Goal: Transaction & Acquisition: Book appointment/travel/reservation

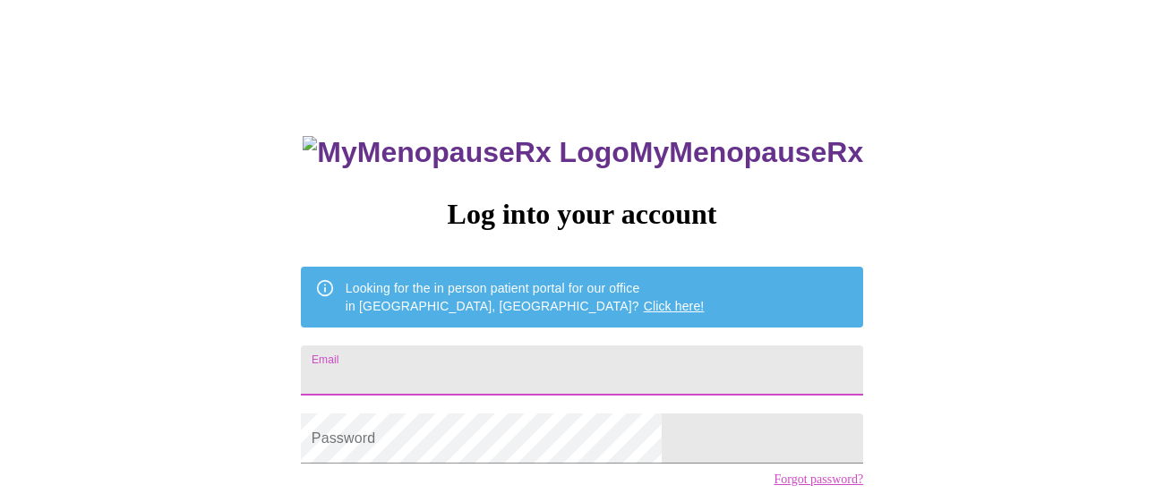
click at [483, 378] on input "Email" at bounding box center [582, 371] width 562 height 50
type input "[EMAIL_ADDRESS][DOMAIN_NAME]"
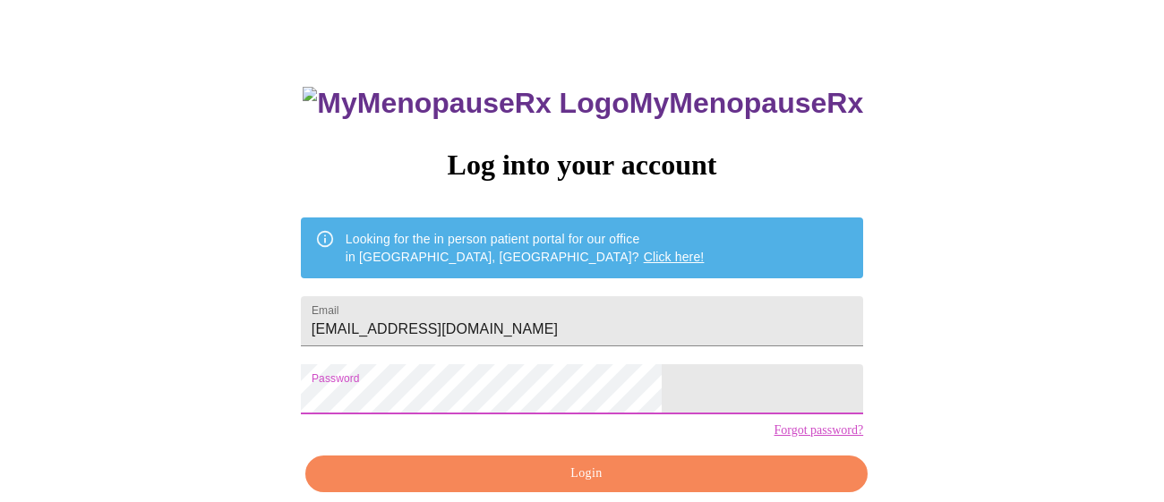
scroll to position [66, 0]
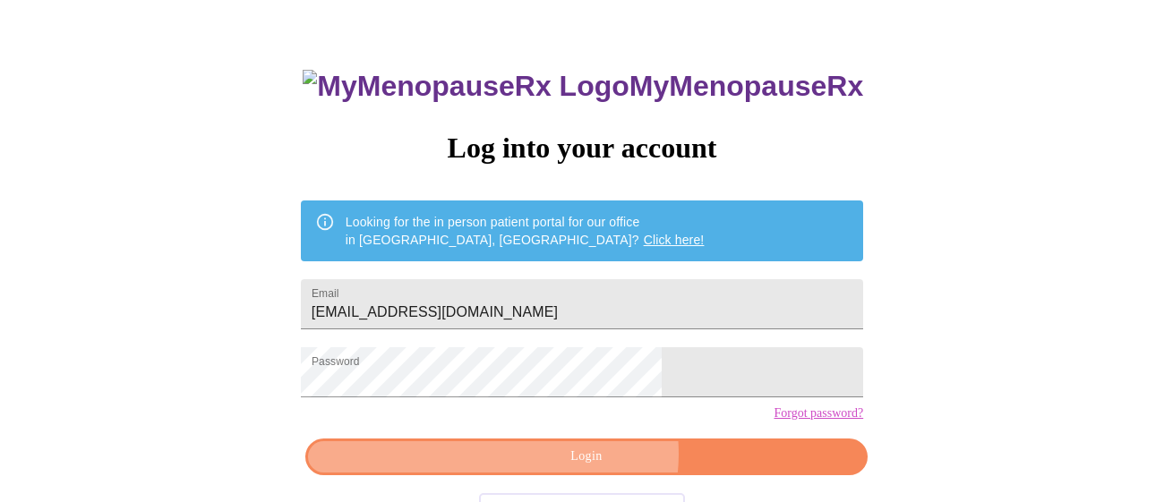
click at [593, 468] on span "Login" at bounding box center [586, 457] width 521 height 22
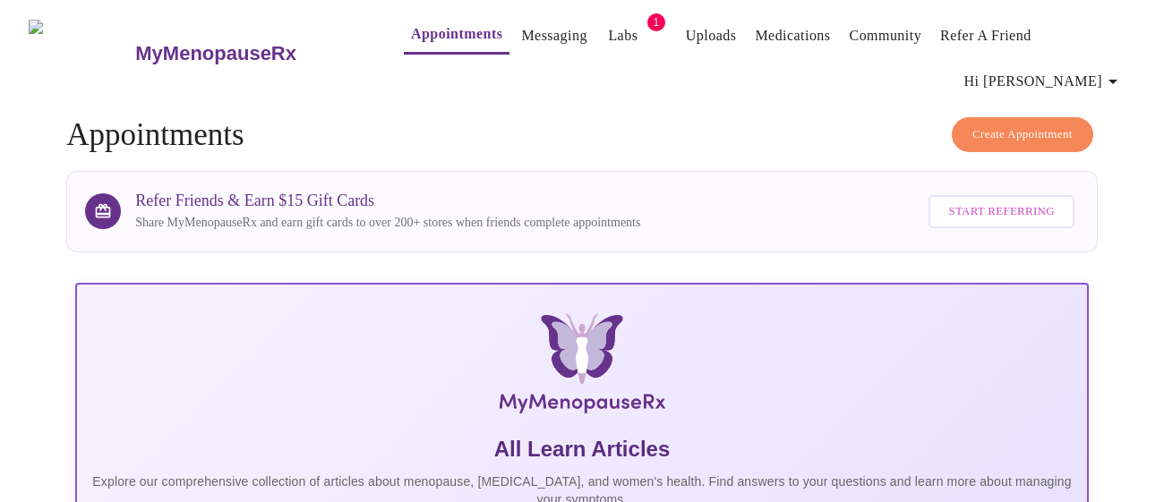
click at [1032, 124] on span "Create Appointment" at bounding box center [1022, 134] width 100 height 21
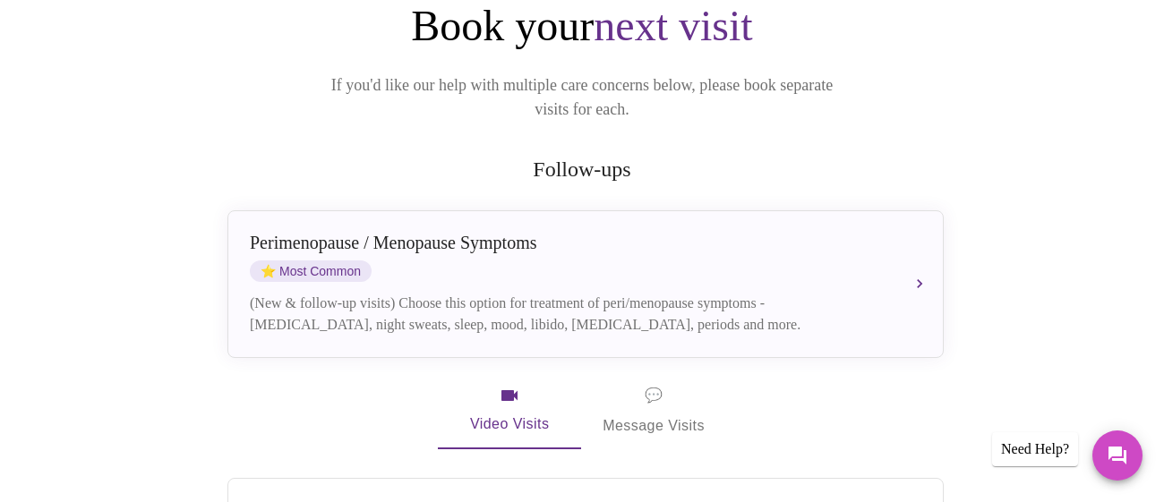
scroll to position [312, 0]
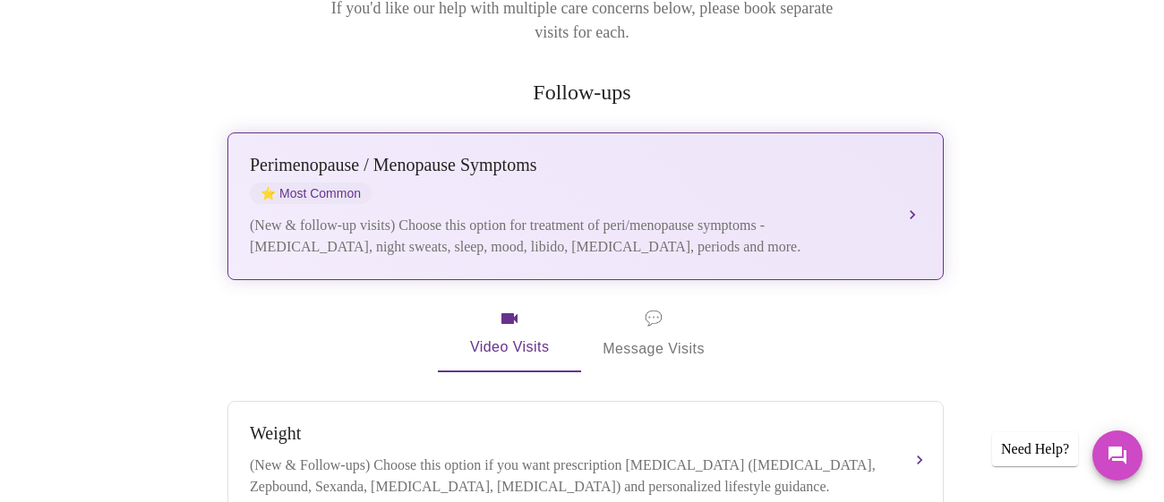
click at [642, 155] on div "[MEDICAL_DATA] / Menopause Symptoms ⭐ Most Common" at bounding box center [568, 179] width 636 height 49
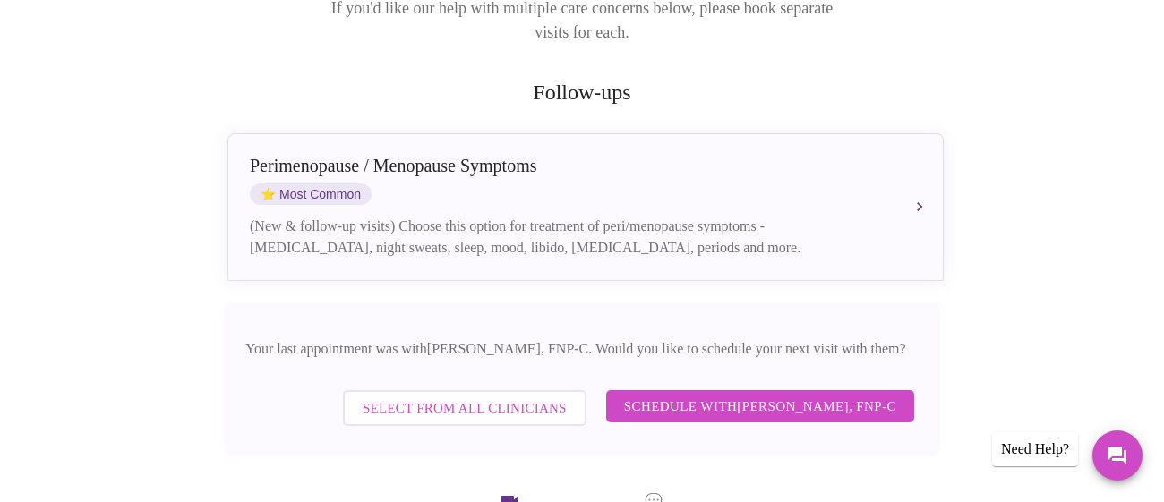
click at [769, 395] on span "Schedule with [PERSON_NAME], FNP-C" at bounding box center [760, 406] width 272 height 23
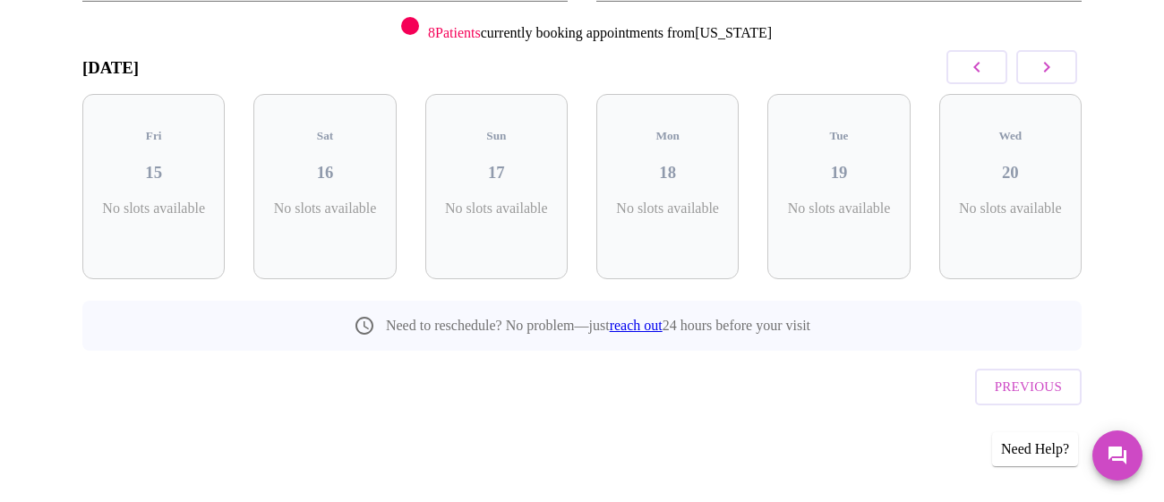
scroll to position [200, 0]
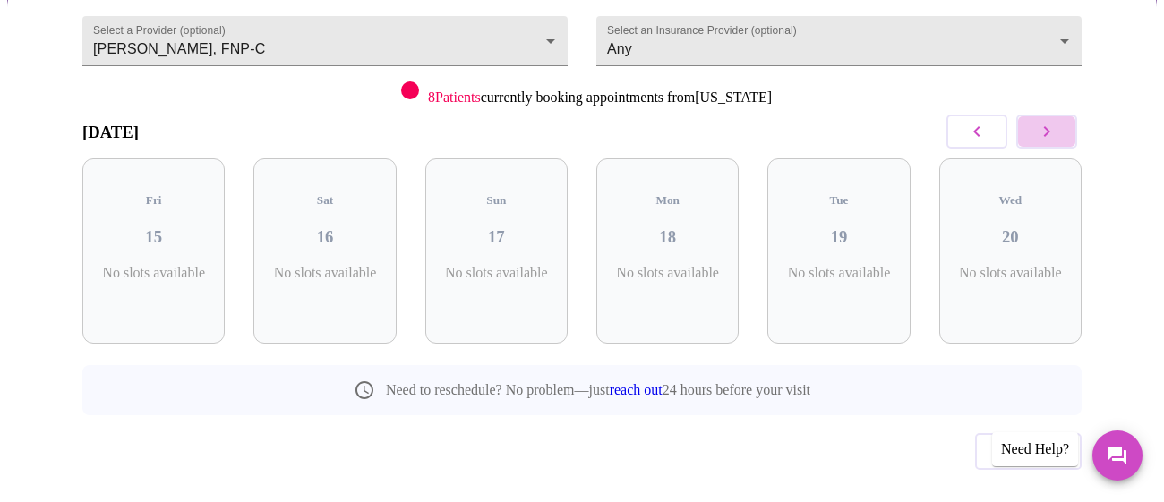
click at [1065, 115] on button "button" at bounding box center [1046, 132] width 61 height 34
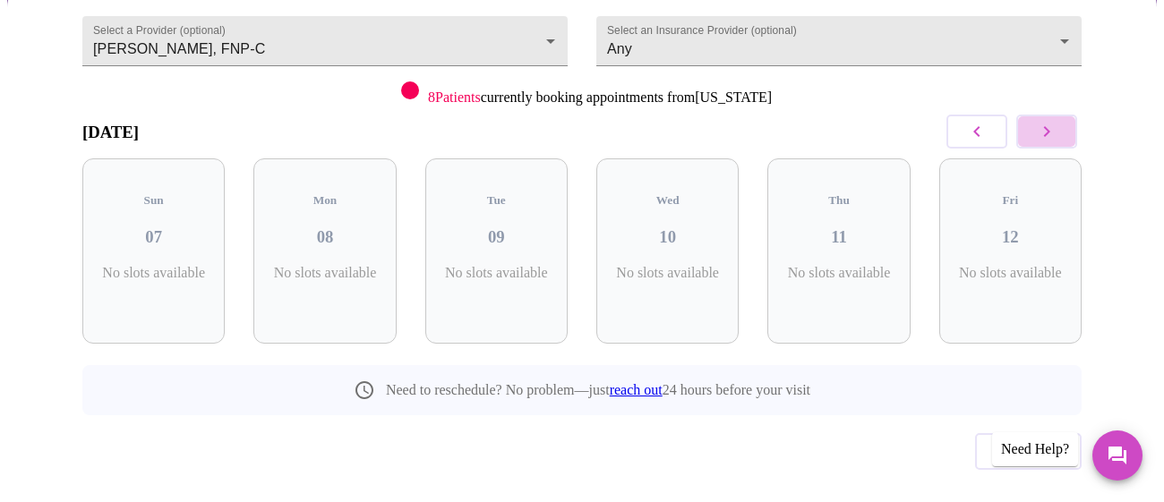
click at [1065, 115] on button "button" at bounding box center [1046, 132] width 61 height 34
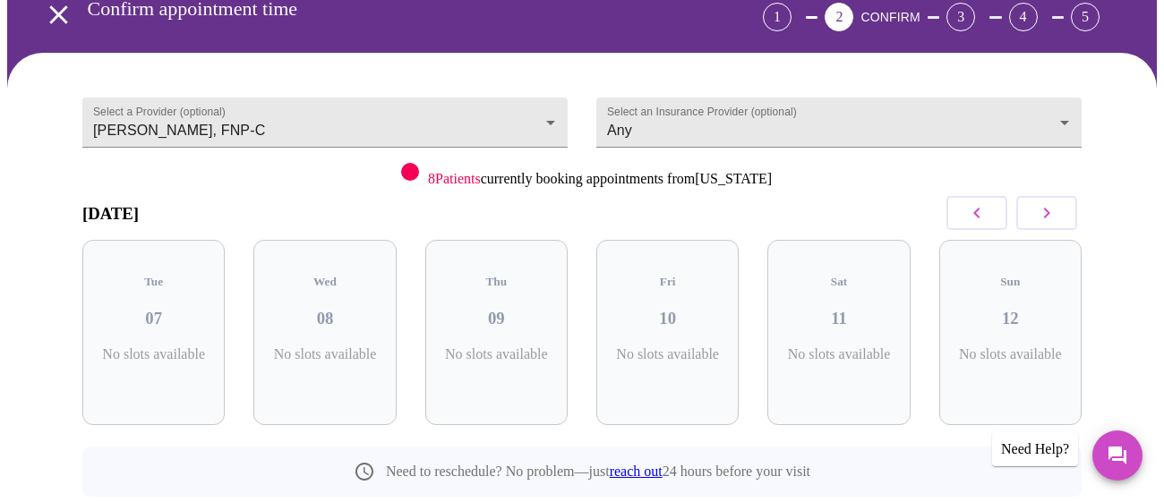
scroll to position [106, 0]
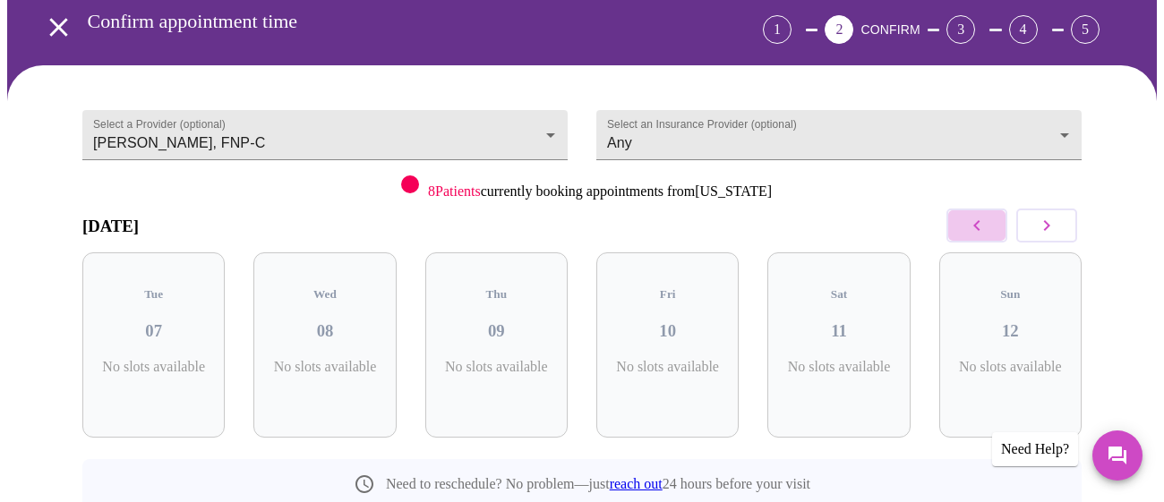
click at [982, 215] on icon "button" at bounding box center [976, 225] width 21 height 21
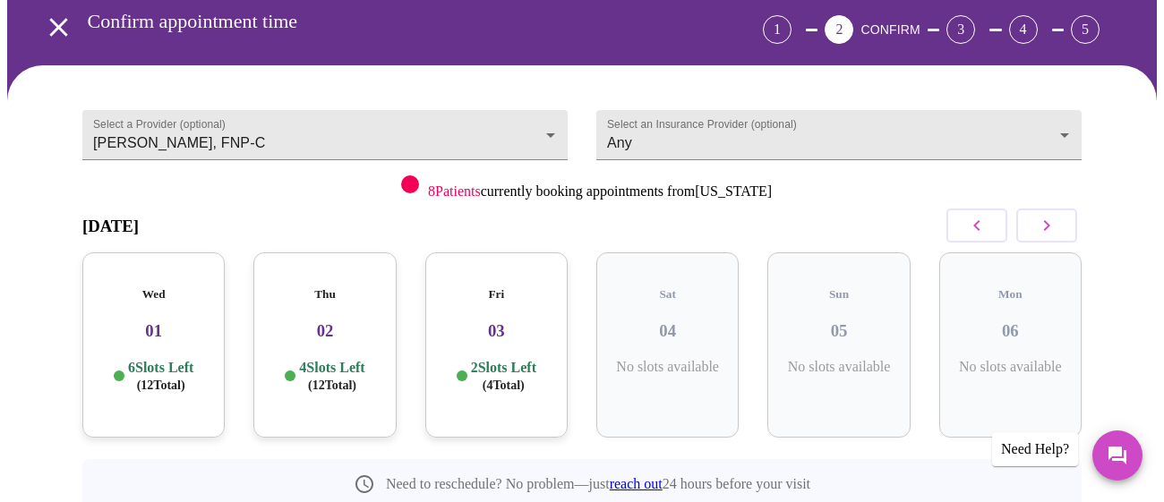
click at [1065, 209] on button "button" at bounding box center [1046, 226] width 61 height 34
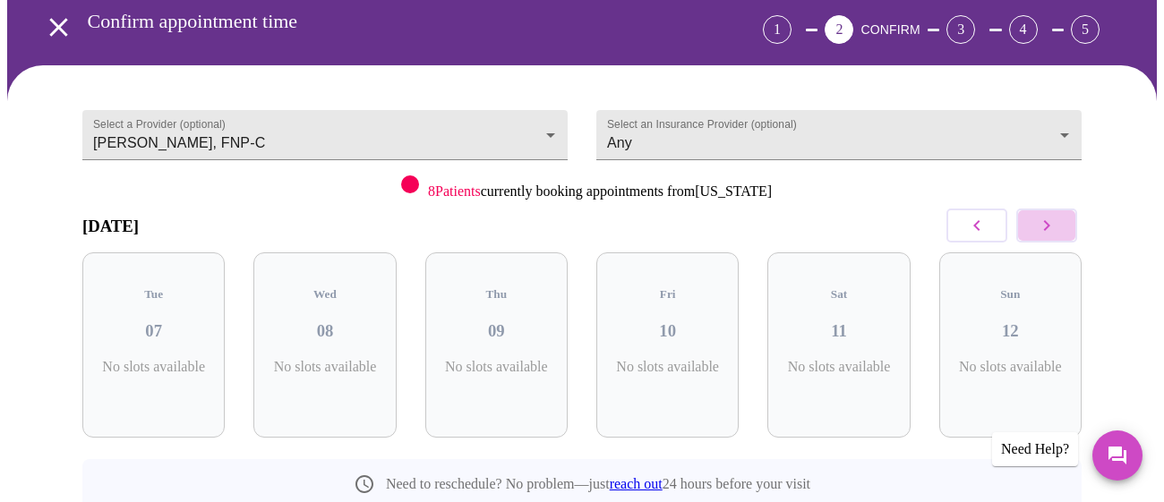
click at [1065, 209] on button "button" at bounding box center [1046, 226] width 61 height 34
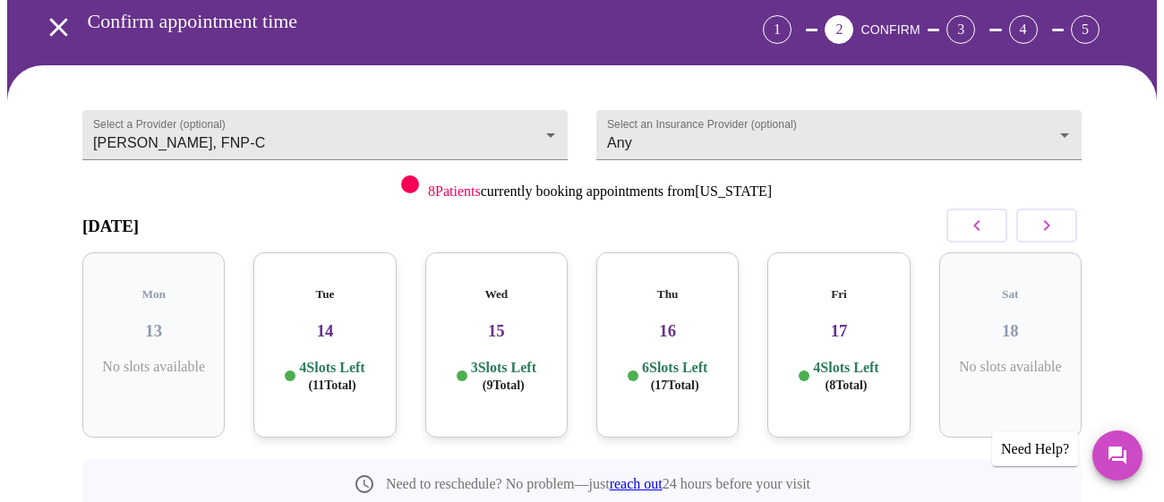
click at [338, 321] on h3 "14" at bounding box center [325, 331] width 114 height 20
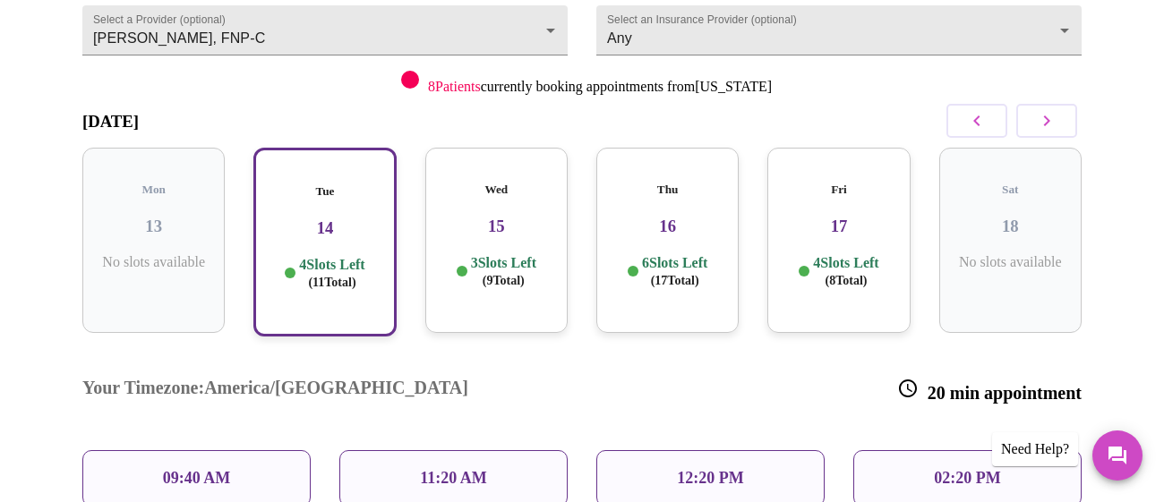
scroll to position [211, 0]
click at [194, 468] on p "09:40 AM" at bounding box center [197, 477] width 68 height 19
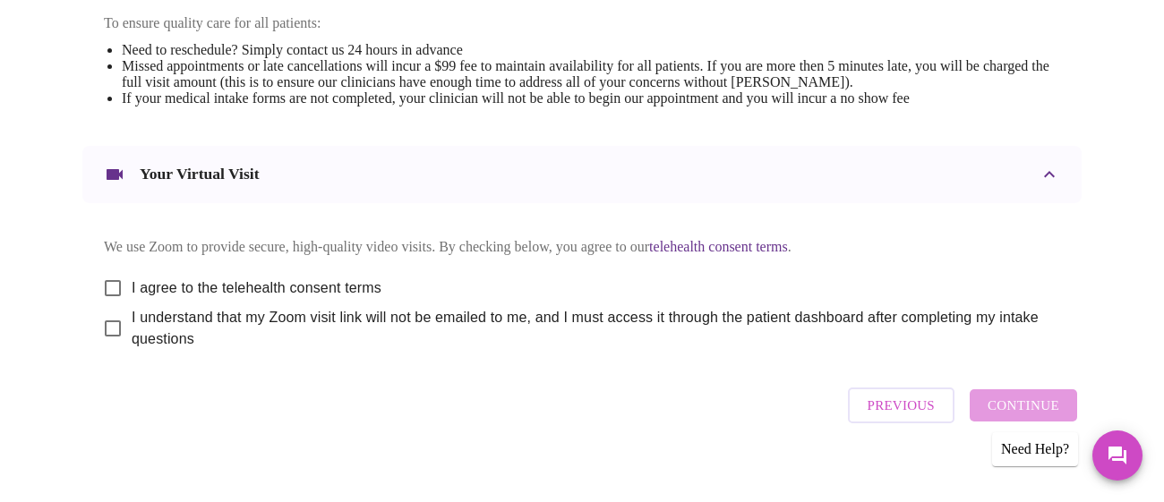
scroll to position [800, 0]
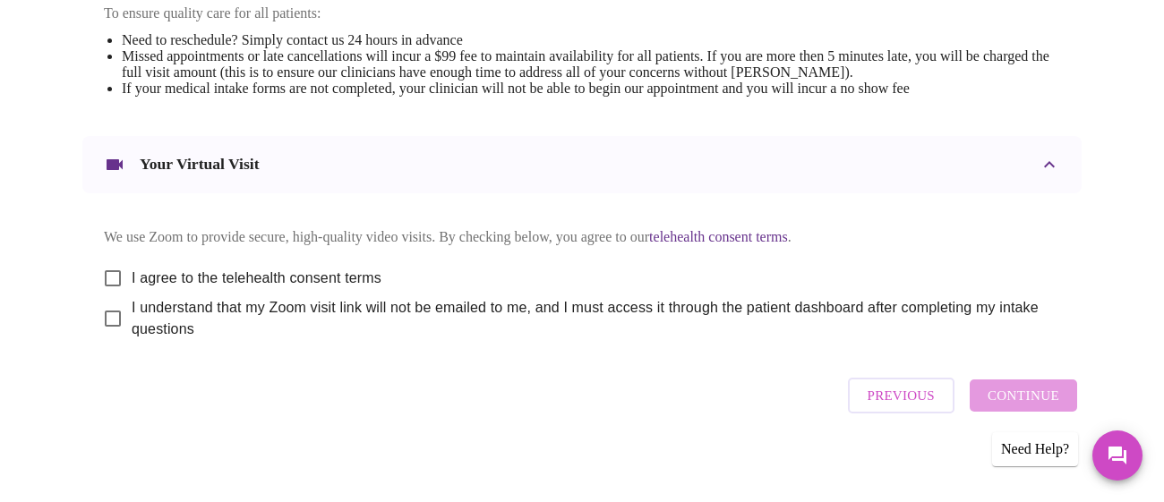
click at [104, 260] on input "I agree to the telehealth consent terms" at bounding box center [113, 279] width 38 height 38
checkbox input "true"
click at [104, 317] on input "I understand that my Zoom visit link will not be emailed to me, and I must acce…" at bounding box center [113, 319] width 38 height 38
checkbox input "true"
click at [1058, 397] on span "Continue" at bounding box center [1024, 395] width 72 height 23
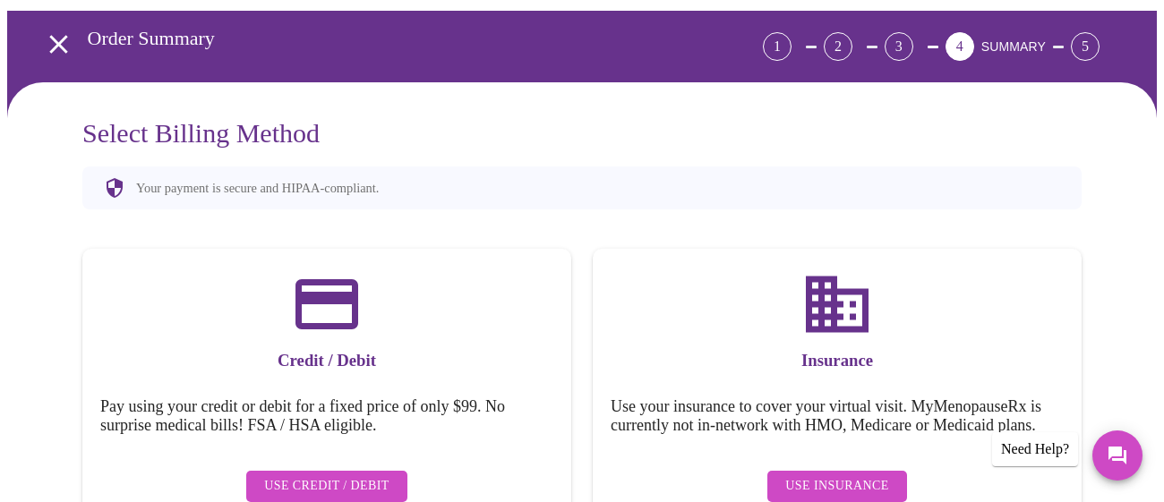
scroll to position [64, 0]
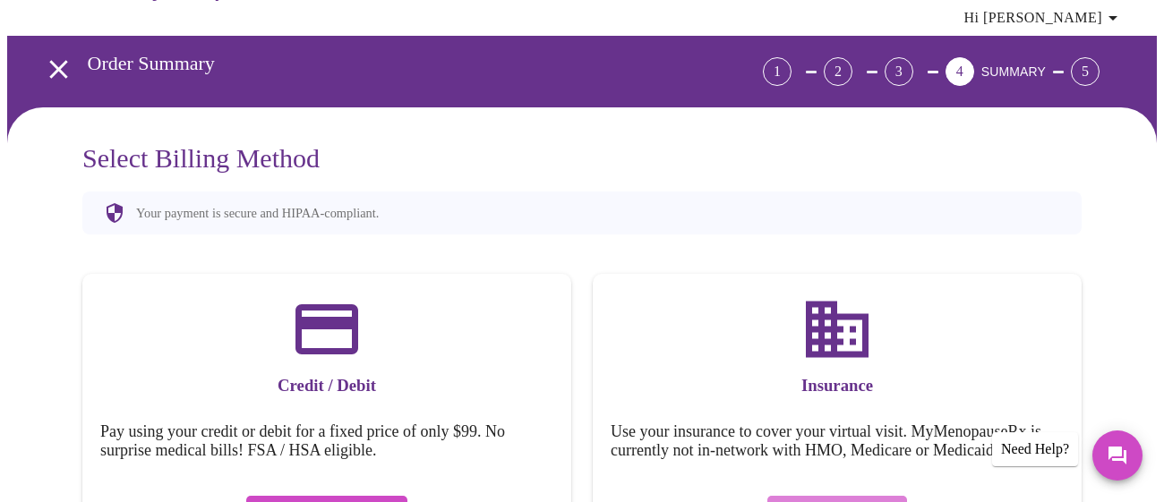
click at [861, 500] on span "Use Insurance" at bounding box center [836, 511] width 103 height 22
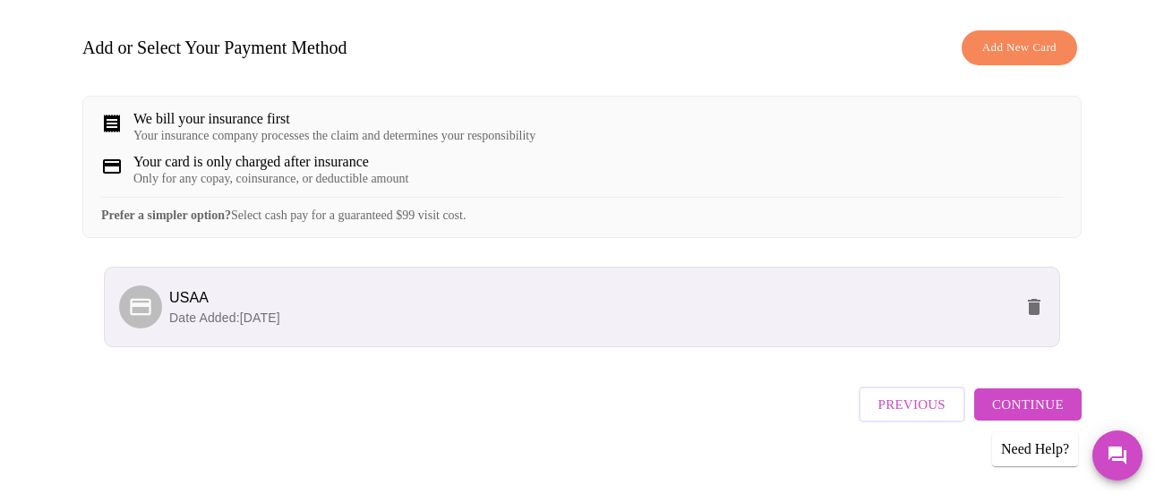
scroll to position [276, 0]
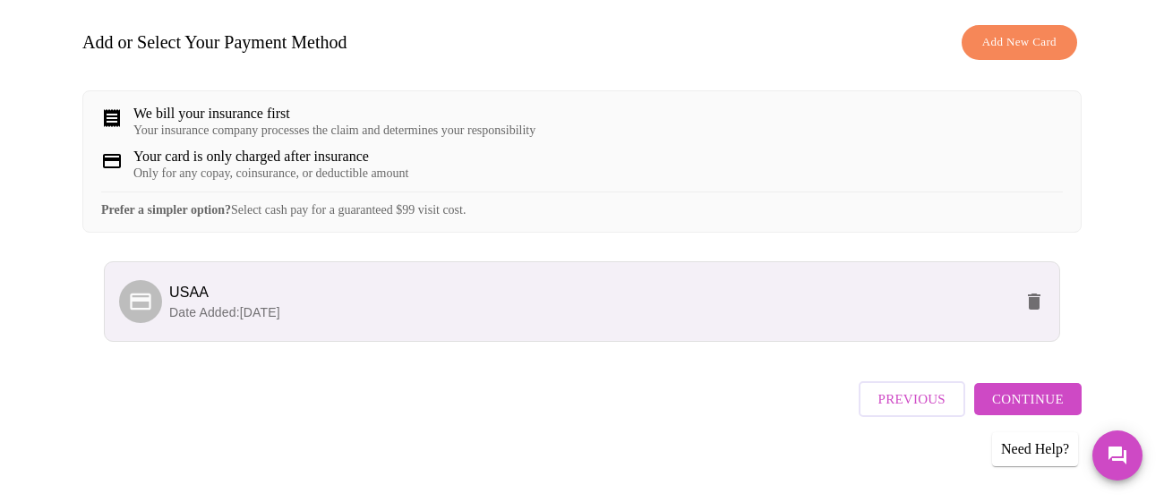
click at [1048, 388] on span "Continue" at bounding box center [1028, 399] width 72 height 23
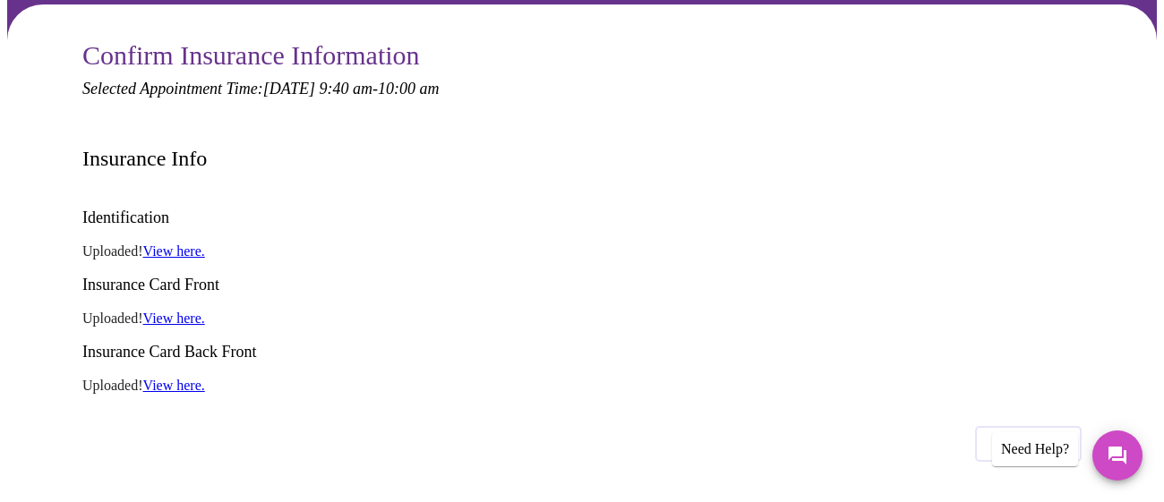
scroll to position [176, 0]
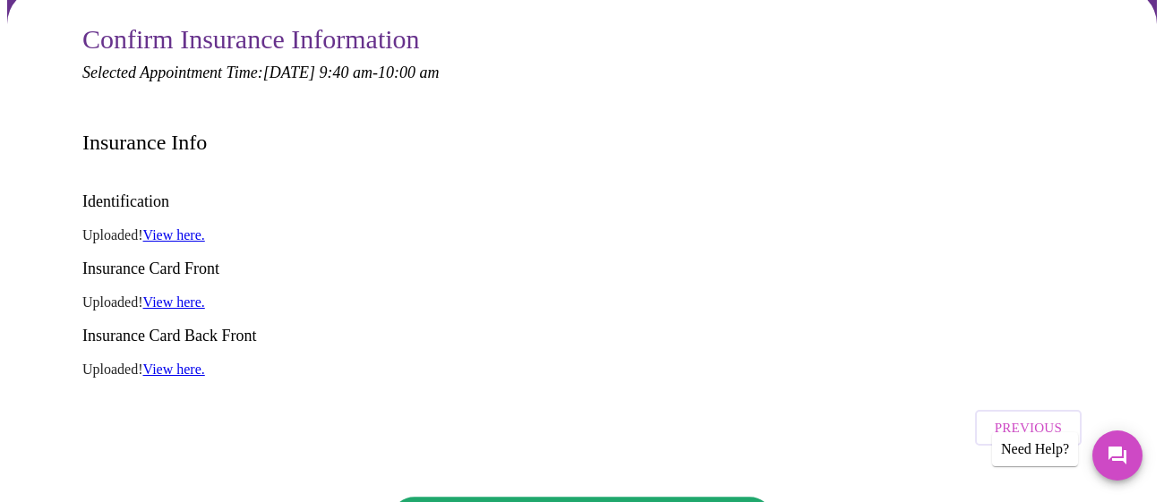
scroll to position [0, 0]
